Goal: Transaction & Acquisition: Purchase product/service

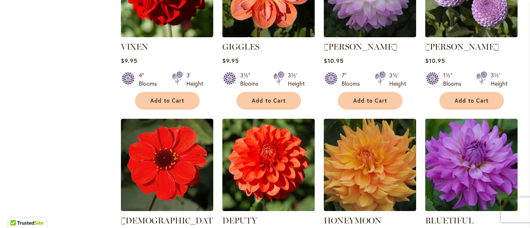
scroll to position [1381, 0]
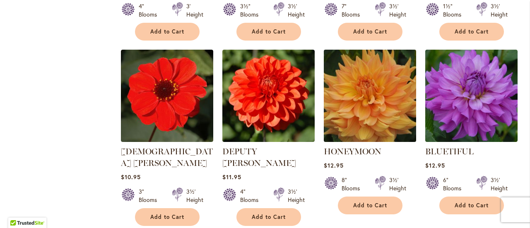
click at [393, 74] on img at bounding box center [370, 95] width 97 height 97
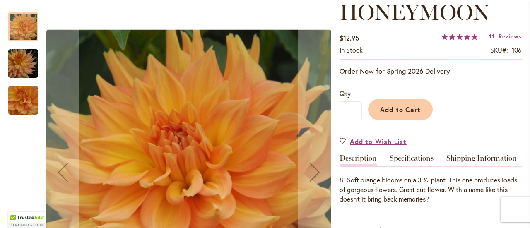
scroll to position [138, 0]
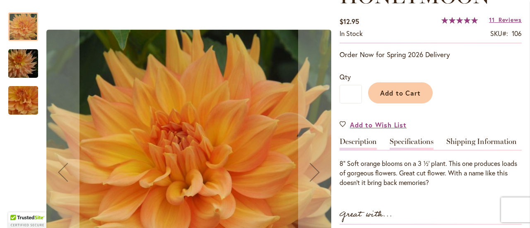
click at [411, 144] on link "Specifications" at bounding box center [412, 144] width 44 height 12
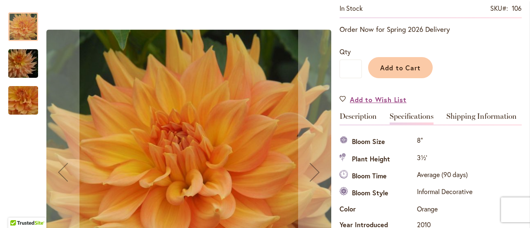
scroll to position [138, 0]
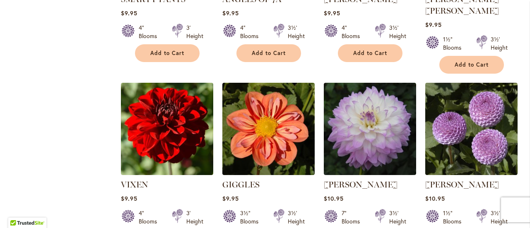
scroll to position [1381, 0]
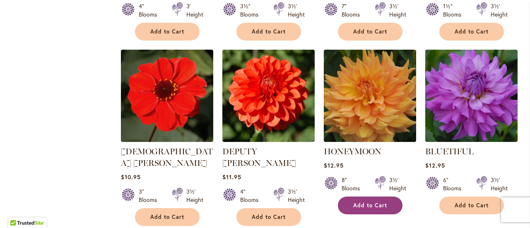
click at [382, 202] on span "Add to Cart" at bounding box center [370, 205] width 34 height 7
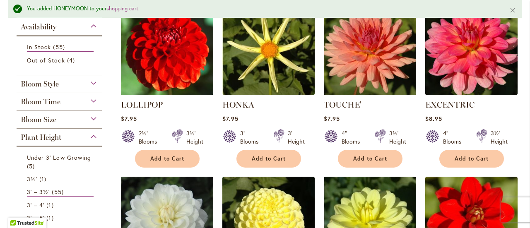
scroll to position [276, 0]
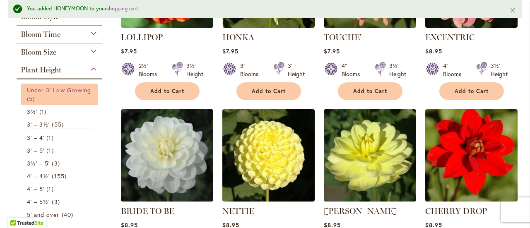
click at [64, 92] on link "Under 3' Low Growing 5 items" at bounding box center [60, 94] width 67 height 17
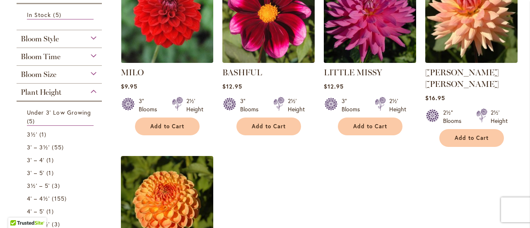
scroll to position [207, 0]
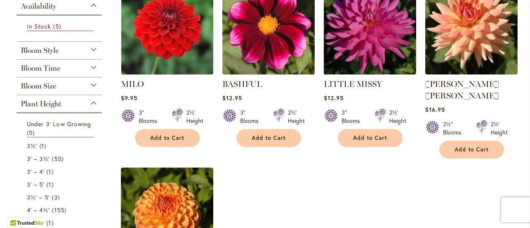
click at [370, 53] on img at bounding box center [370, 28] width 97 height 97
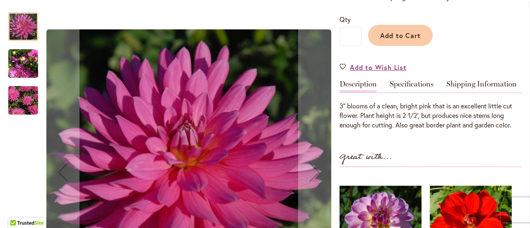
scroll to position [207, 0]
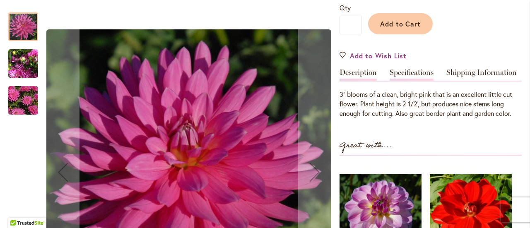
click at [414, 75] on link "Specifications" at bounding box center [412, 75] width 44 height 12
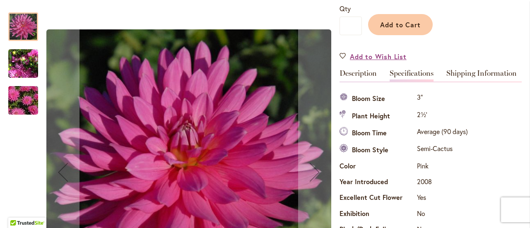
scroll to position [138, 0]
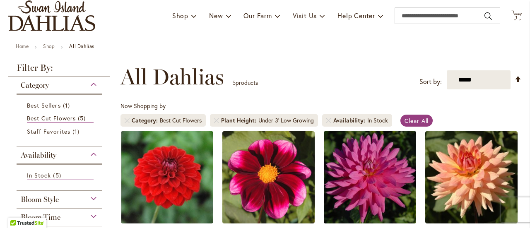
scroll to position [138, 0]
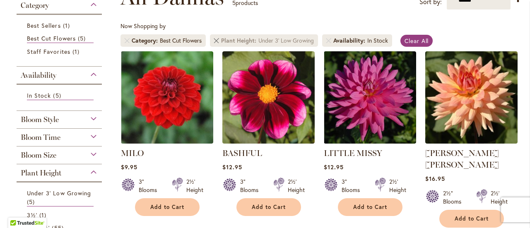
click at [219, 38] on link "Remove Plant Height Under 3' Low Growing" at bounding box center [216, 40] width 5 height 5
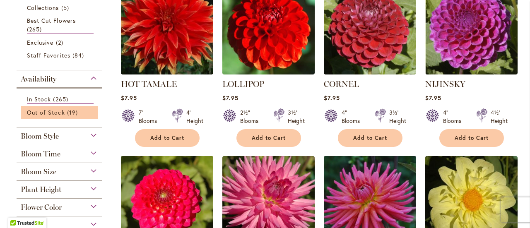
scroll to position [345, 0]
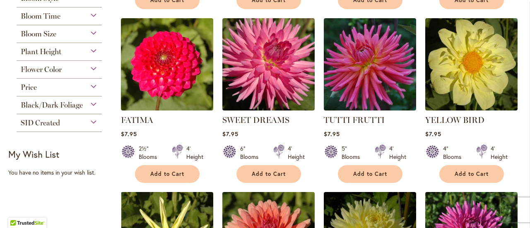
click at [36, 51] on span "Plant Height" at bounding box center [41, 51] width 41 height 9
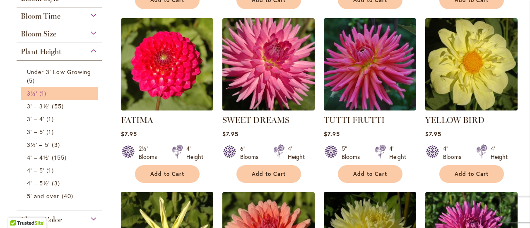
click at [39, 91] on span "1 item" at bounding box center [43, 93] width 9 height 9
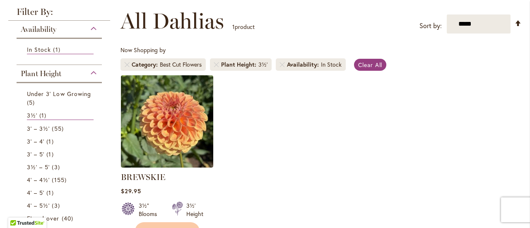
scroll to position [138, 0]
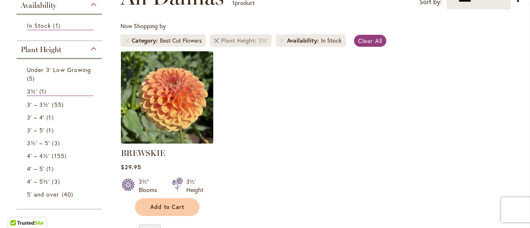
click at [218, 41] on link "Remove Plant Height 3½'" at bounding box center [216, 40] width 5 height 5
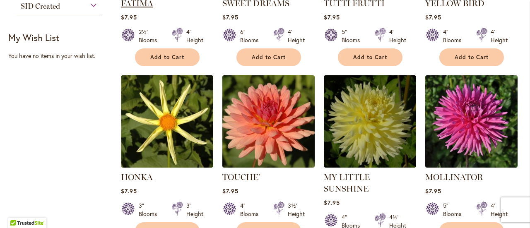
scroll to position [483, 0]
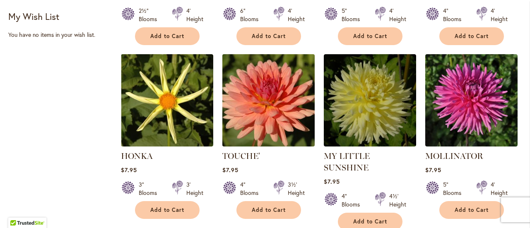
click at [261, 107] on img at bounding box center [268, 100] width 97 height 97
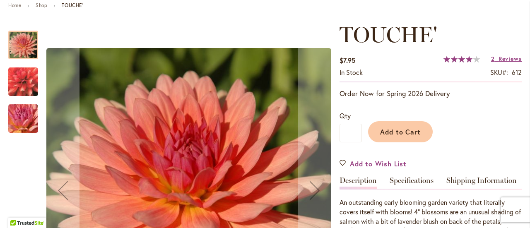
scroll to position [207, 0]
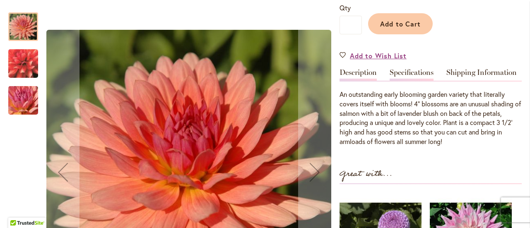
click at [409, 72] on link "Specifications" at bounding box center [412, 75] width 44 height 12
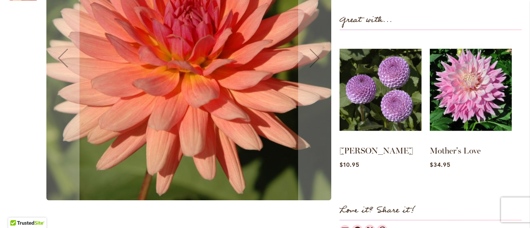
scroll to position [0, 0]
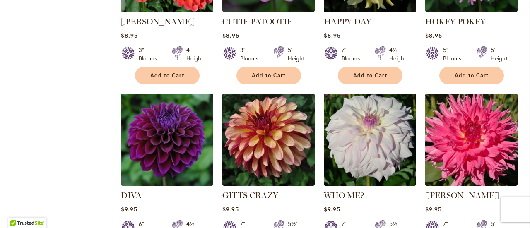
scroll to position [2831, 0]
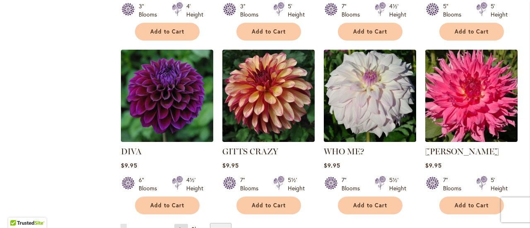
click at [180, 224] on link "Page Next" at bounding box center [181, 230] width 14 height 12
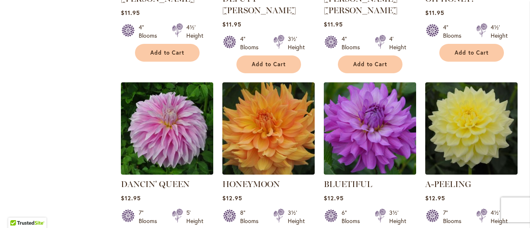
scroll to position [2822, 0]
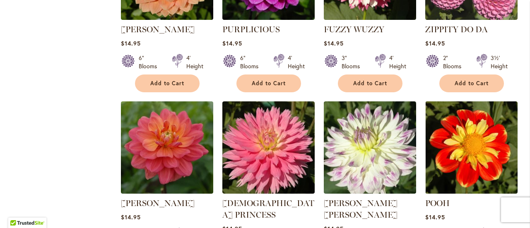
scroll to position [2140, 0]
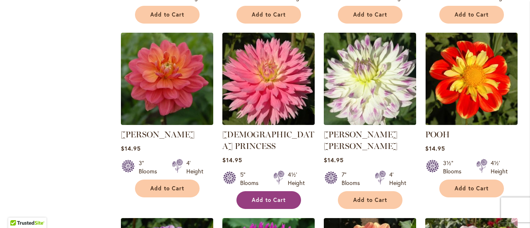
click at [276, 191] on button "Add to Cart" at bounding box center [269, 200] width 65 height 18
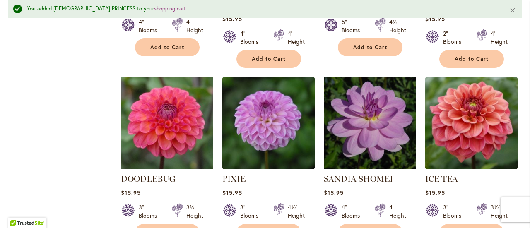
scroll to position [2853, 0]
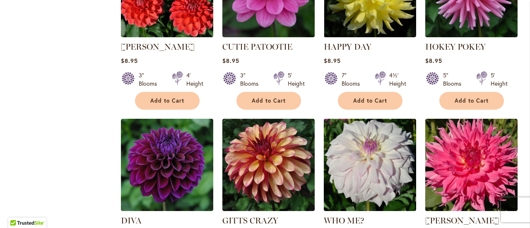
scroll to position [2831, 0]
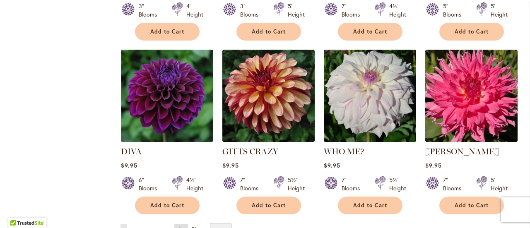
click at [181, 224] on link "Page Next" at bounding box center [181, 230] width 14 height 12
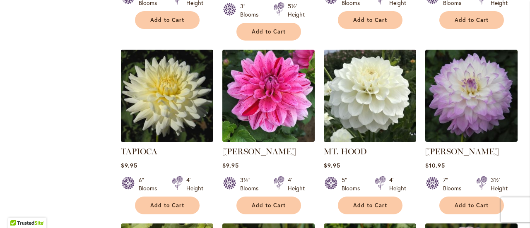
scroll to position [1579, 0]
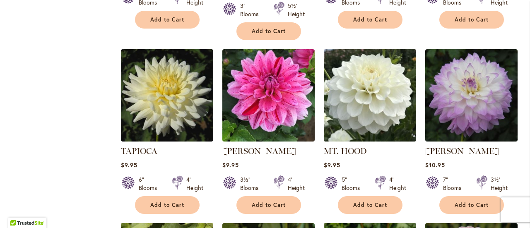
click at [360, 64] on img at bounding box center [370, 95] width 97 height 97
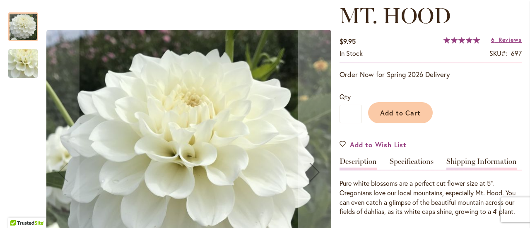
scroll to position [138, 0]
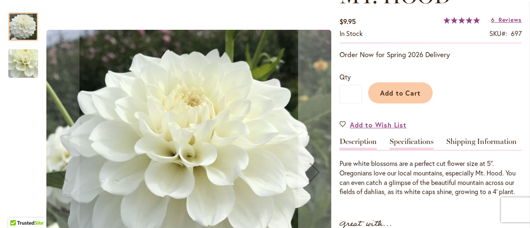
click at [417, 138] on link "Specifications" at bounding box center [412, 144] width 44 height 12
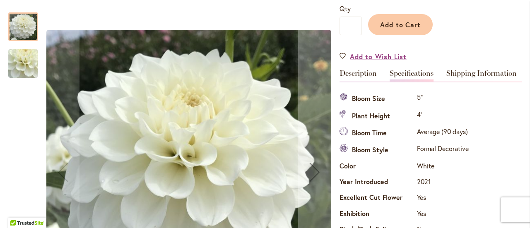
scroll to position [207, 0]
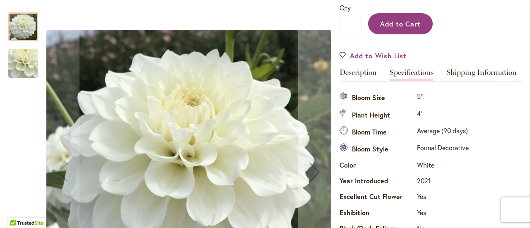
click at [398, 22] on span "Add to Cart" at bounding box center [400, 23] width 41 height 9
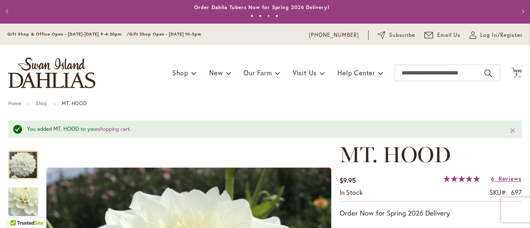
scroll to position [0, 0]
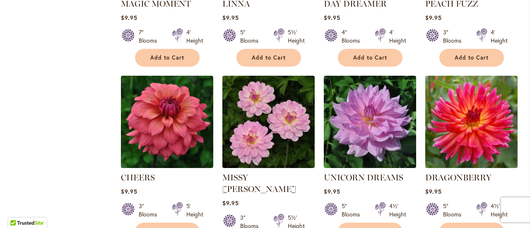
scroll to position [1381, 0]
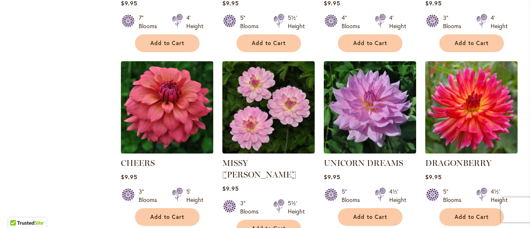
click at [144, 92] on img at bounding box center [166, 107] width 97 height 97
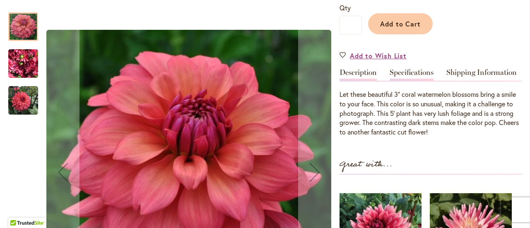
click at [416, 75] on link "Specifications" at bounding box center [412, 75] width 44 height 12
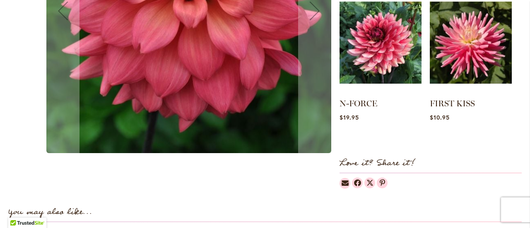
scroll to position [276, 0]
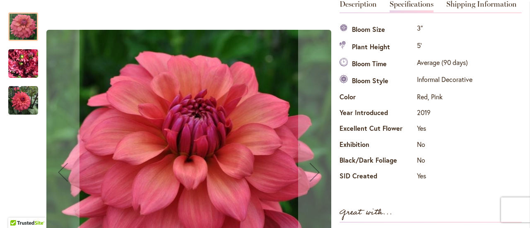
click at [39, 63] on div at bounding box center [169, 172] width 323 height 336
click at [17, 64] on img "CHEERS" at bounding box center [23, 64] width 30 height 40
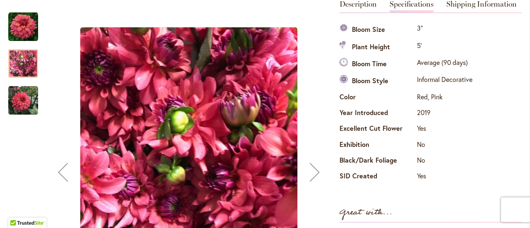
scroll to position [345, 0]
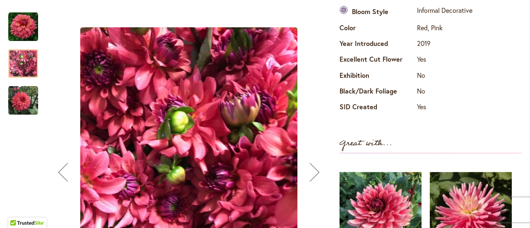
click at [315, 171] on div "Next" at bounding box center [314, 172] width 33 height 33
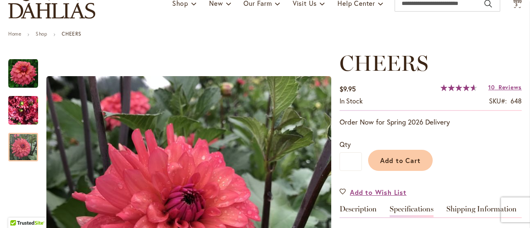
scroll to position [68, 0]
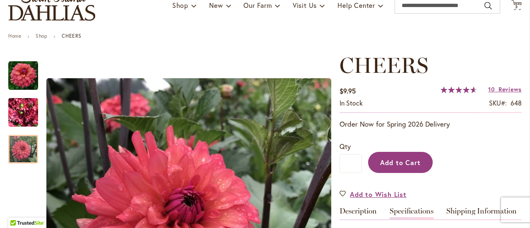
click at [413, 164] on span "Add to Cart" at bounding box center [400, 162] width 41 height 9
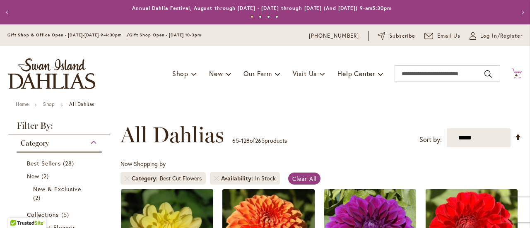
click at [515, 77] on span "4" at bounding box center [516, 75] width 3 height 5
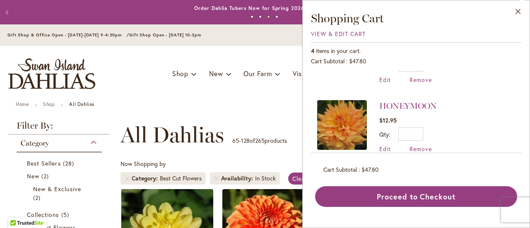
scroll to position [126, 0]
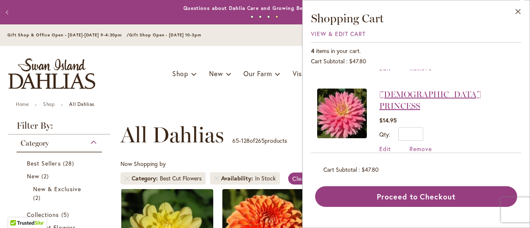
click at [411, 93] on link "[DEMOGRAPHIC_DATA] PRINCESS" at bounding box center [431, 100] width 102 height 22
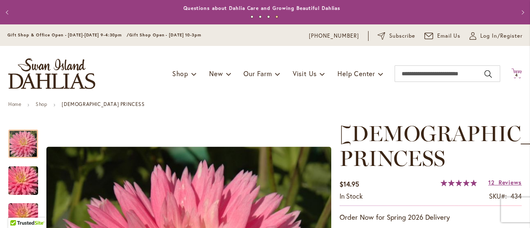
click at [512, 78] on span "Cart .cls-1 { fill: #231f20; }" at bounding box center [517, 73] width 10 height 11
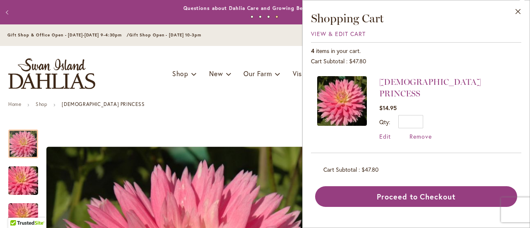
scroll to position [195, 0]
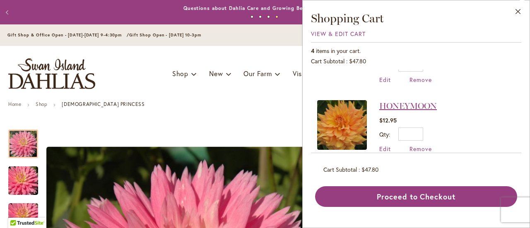
click at [421, 101] on link "HONEYMOON" at bounding box center [409, 106] width 58 height 10
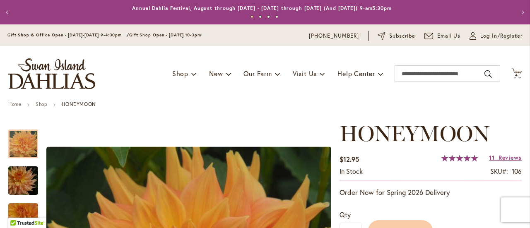
scroll to position [138, 0]
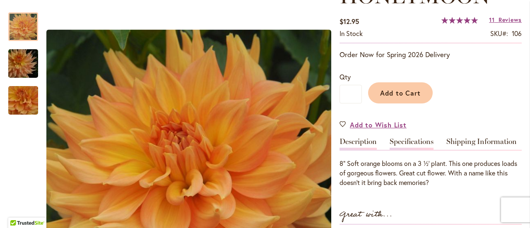
click at [416, 142] on link "Specifications" at bounding box center [412, 144] width 44 height 12
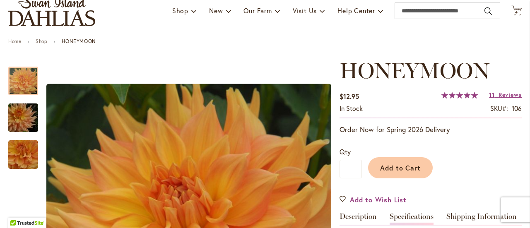
scroll to position [0, 0]
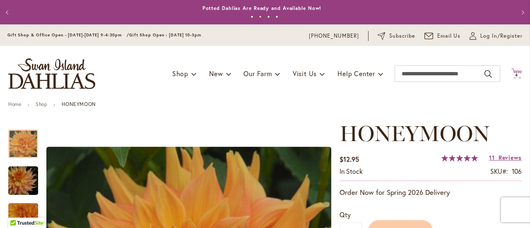
click at [514, 75] on span "4 4 items" at bounding box center [517, 75] width 8 height 4
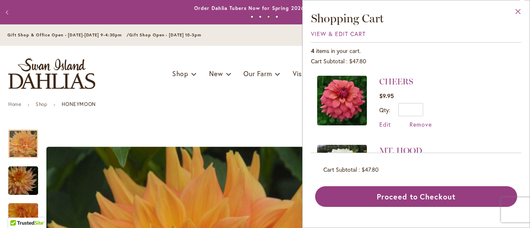
click at [521, 7] on button "Close" at bounding box center [518, 13] width 23 height 26
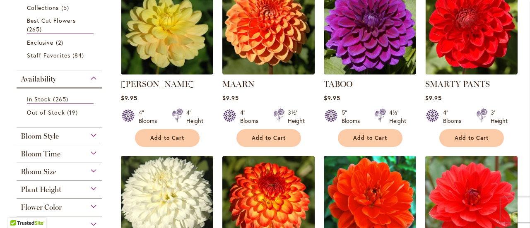
scroll to position [276, 0]
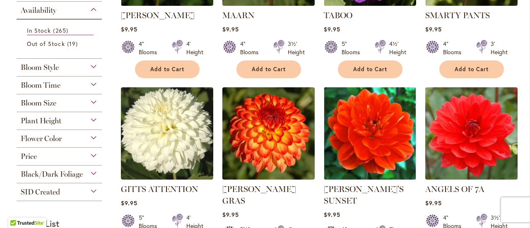
click at [94, 139] on div "Flower Color" at bounding box center [59, 136] width 85 height 13
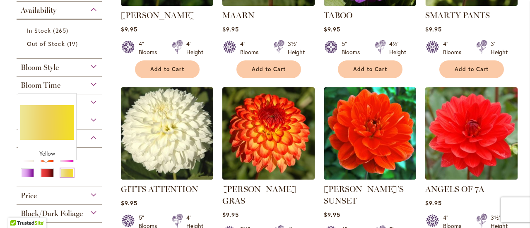
click at [60, 171] on div "Yellow" at bounding box center [66, 173] width 13 height 9
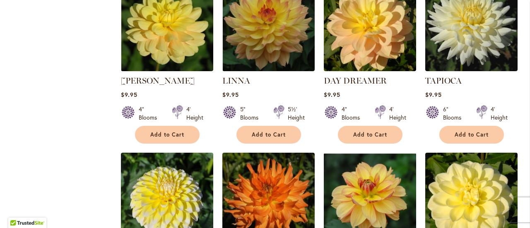
scroll to position [829, 0]
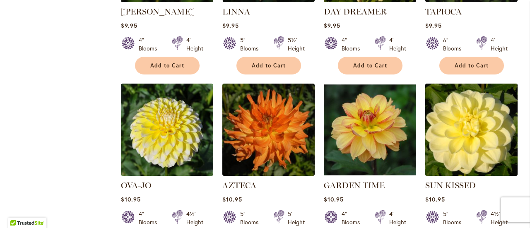
click at [474, 136] on img at bounding box center [471, 129] width 97 height 97
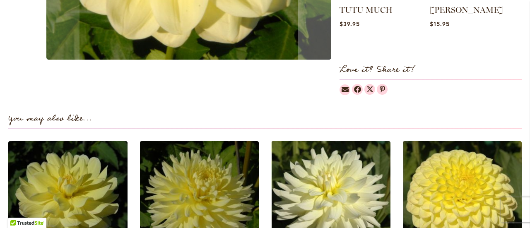
scroll to position [207, 0]
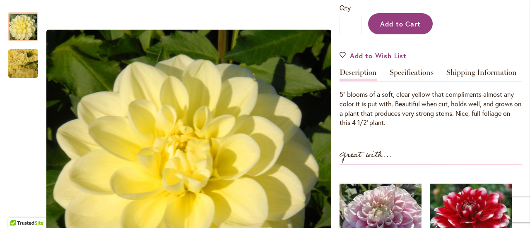
click at [408, 31] on button "Add to Cart" at bounding box center [400, 23] width 65 height 21
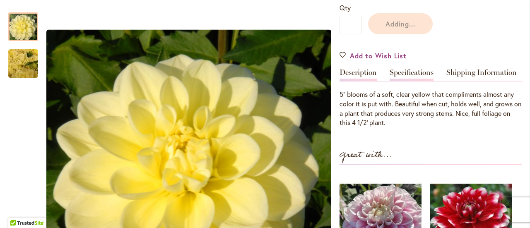
click at [418, 76] on link "Specifications" at bounding box center [412, 75] width 44 height 12
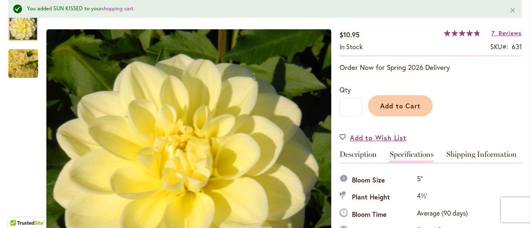
scroll to position [0, 0]
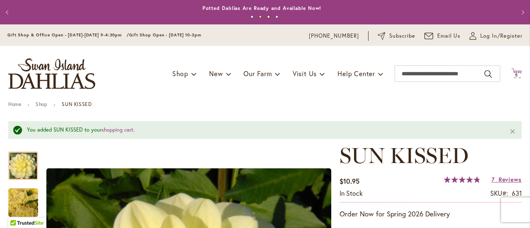
click at [512, 71] on icon "Cart .cls-1 { fill: #231f20; }" at bounding box center [517, 73] width 10 height 10
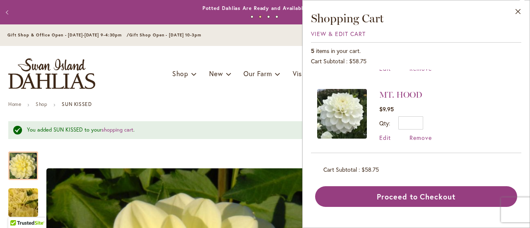
scroll to position [56, 0]
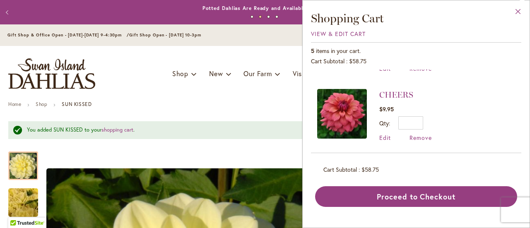
click at [517, 15] on button "Close" at bounding box center [518, 13] width 23 height 26
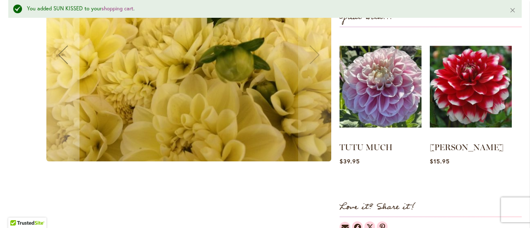
scroll to position [483, 0]
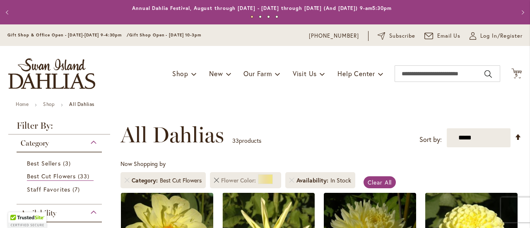
click at [215, 179] on link "Remove Flower Color Yellow" at bounding box center [216, 180] width 5 height 5
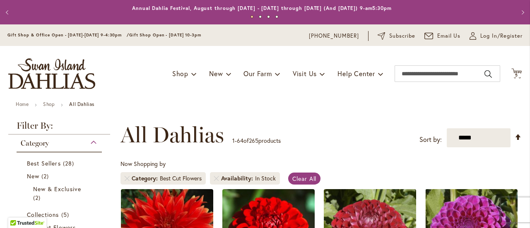
click at [343, 138] on div "**********" at bounding box center [321, 135] width 401 height 25
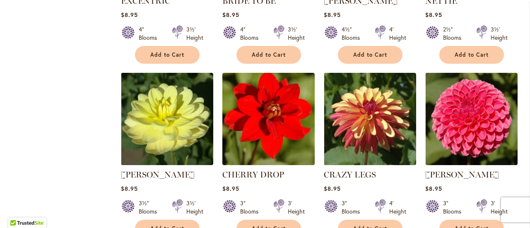
scroll to position [1011, 0]
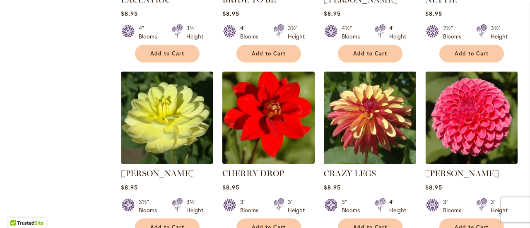
click at [380, 100] on img at bounding box center [370, 117] width 97 height 97
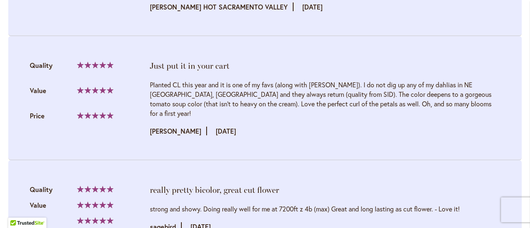
scroll to position [994, 0]
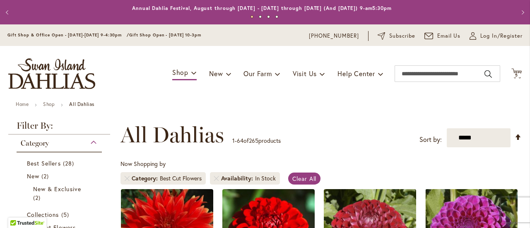
scroll to position [128, 0]
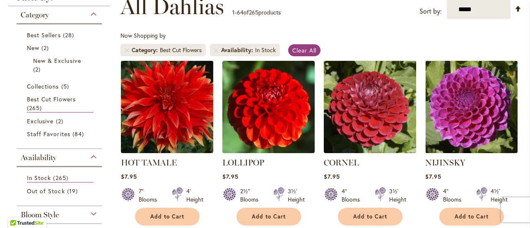
click at [178, 116] on img at bounding box center [166, 106] width 97 height 97
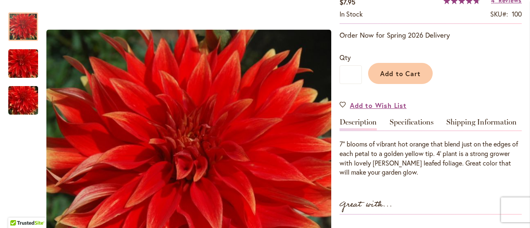
scroll to position [166, 0]
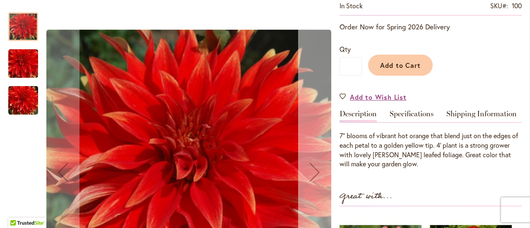
click at [317, 174] on div "Next" at bounding box center [314, 172] width 33 height 33
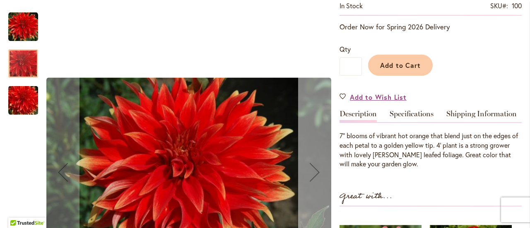
click at [317, 174] on div "Next" at bounding box center [314, 172] width 33 height 33
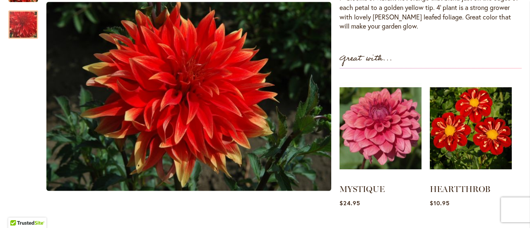
scroll to position [342, 0]
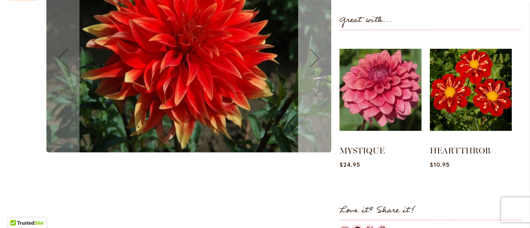
click at [315, 55] on div "Next" at bounding box center [314, 57] width 33 height 33
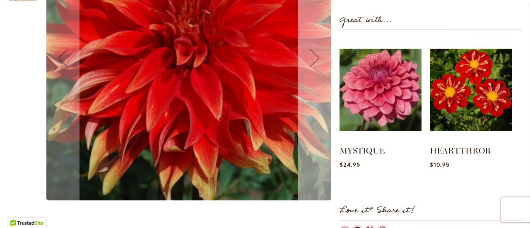
click at [315, 55] on div "Next" at bounding box center [314, 57] width 33 height 33
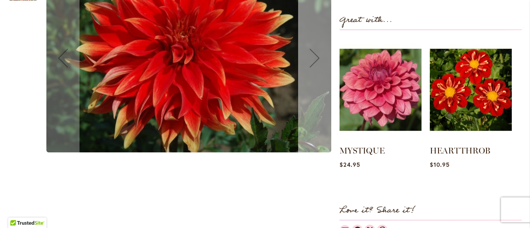
click at [315, 55] on div "Next" at bounding box center [314, 57] width 33 height 33
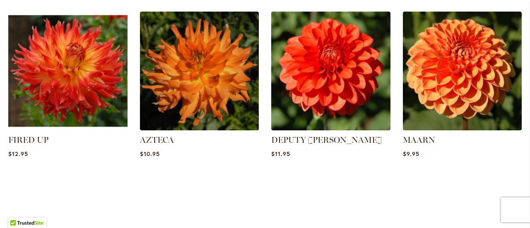
scroll to position [591, 0]
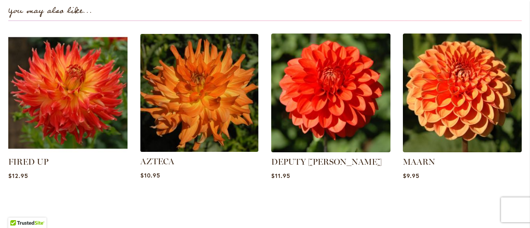
click at [186, 103] on img at bounding box center [199, 93] width 124 height 124
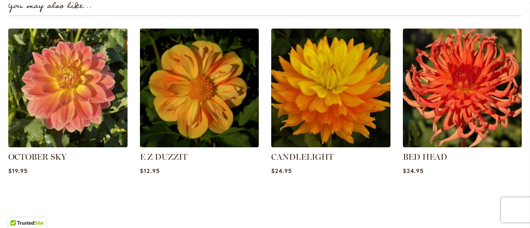
scroll to position [613, 0]
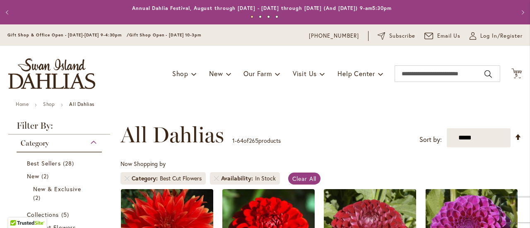
click at [119, 99] on div "Toggle Nav Shop Dahlia Tubers Collections Fresh Cut Dahlias Gardening Supplies …" at bounding box center [265, 74] width 530 height 56
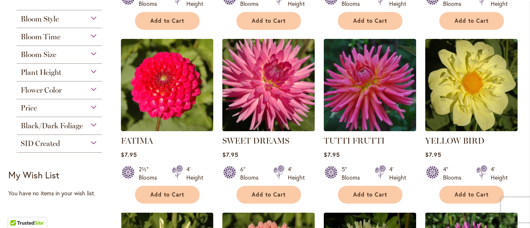
scroll to position [331, 0]
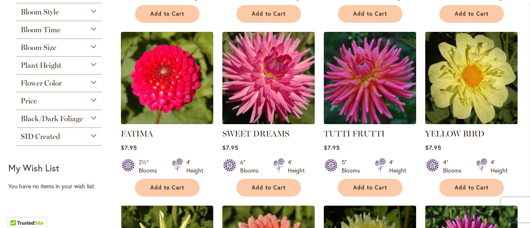
click at [95, 48] on div "Bloom Size" at bounding box center [59, 45] width 85 height 13
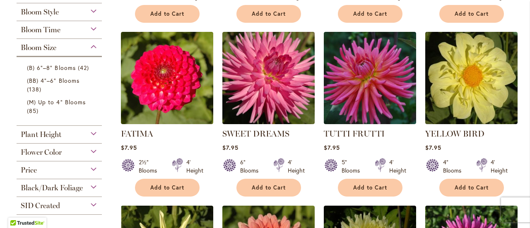
scroll to position [27, 0]
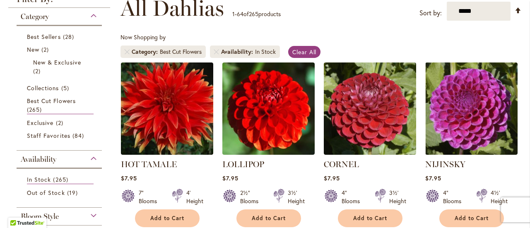
scroll to position [126, 0]
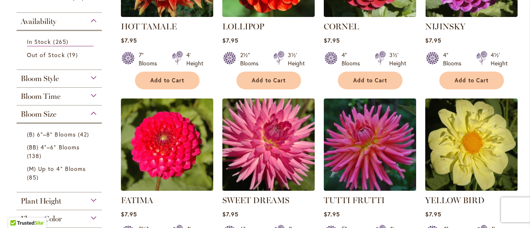
scroll to position [0, 0]
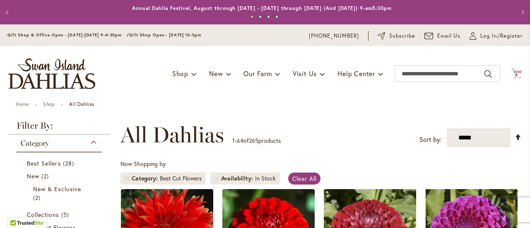
click at [512, 71] on icon "Cart .cls-1 { fill: #231f20; }" at bounding box center [517, 73] width 10 height 10
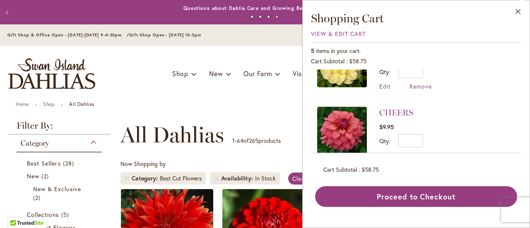
scroll to position [31, 0]
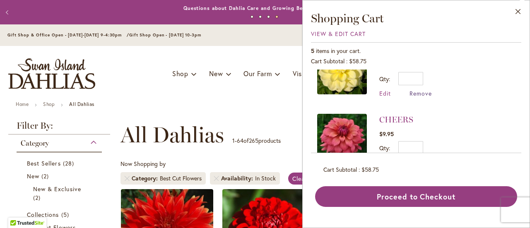
click at [418, 96] on span "Remove" at bounding box center [421, 93] width 22 height 8
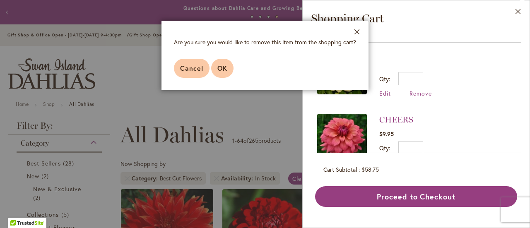
click at [231, 66] on button "OK" at bounding box center [222, 68] width 22 height 19
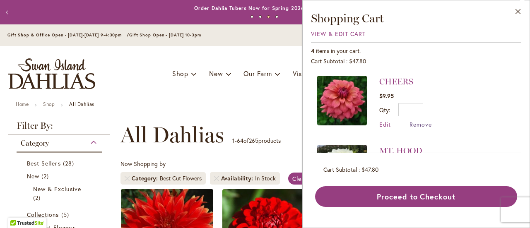
click at [424, 124] on span "Remove" at bounding box center [421, 125] width 22 height 8
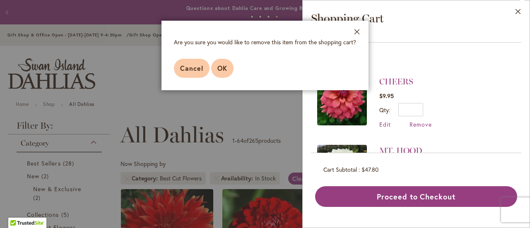
click at [225, 68] on span "OK" at bounding box center [223, 68] width 10 height 9
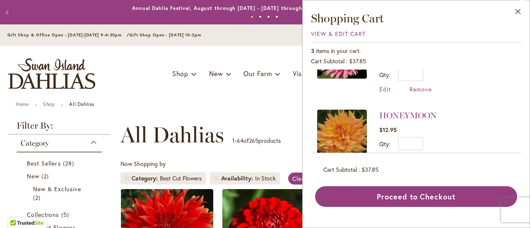
scroll to position [126, 0]
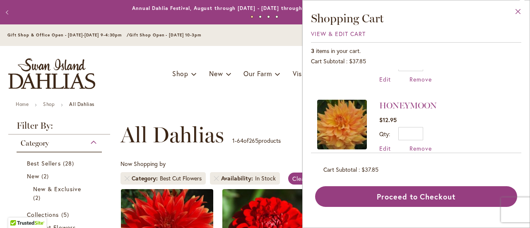
click at [520, 12] on button "Close" at bounding box center [518, 13] width 23 height 26
